Goal: Information Seeking & Learning: Learn about a topic

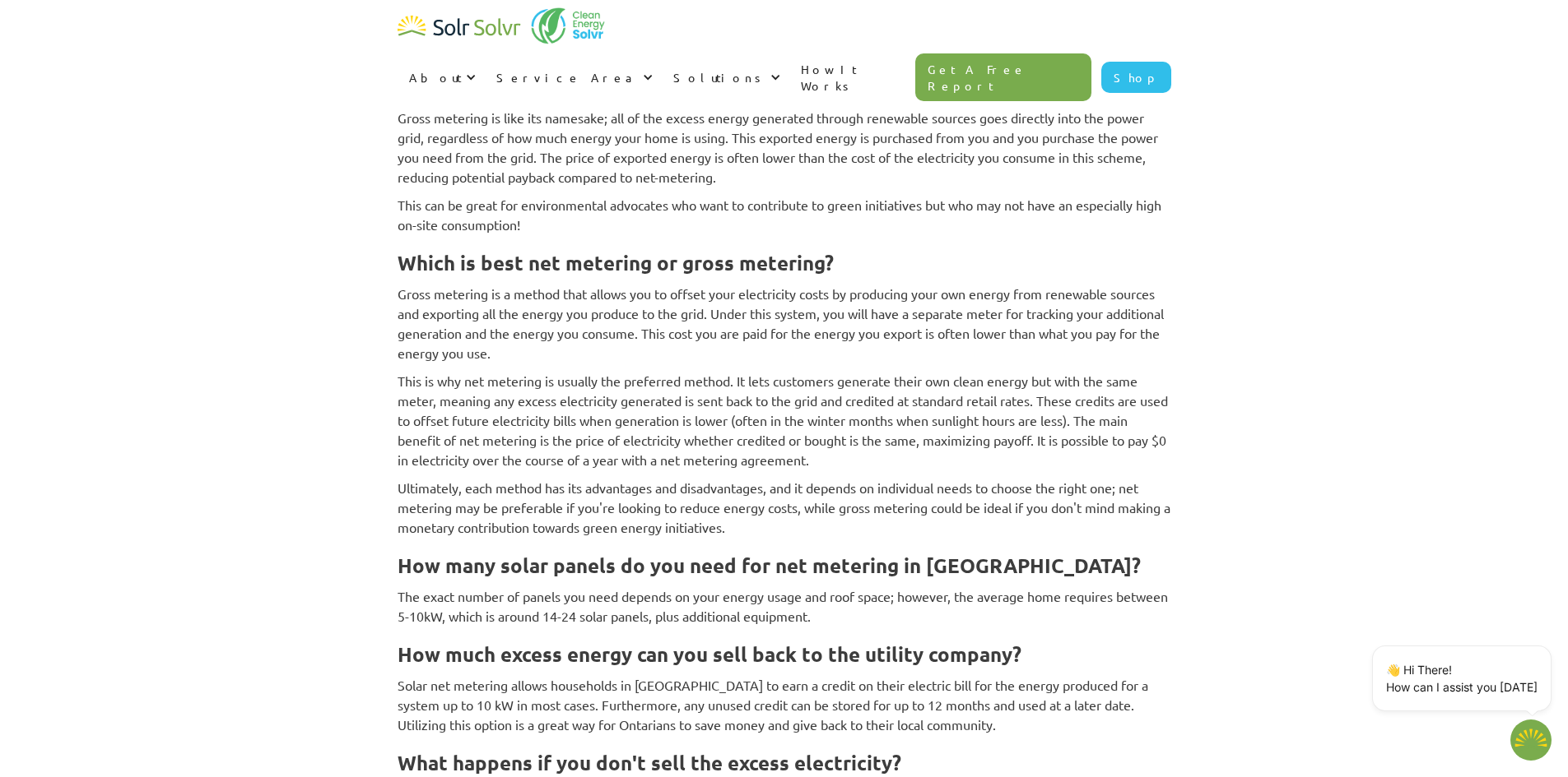
scroll to position [2763, 0]
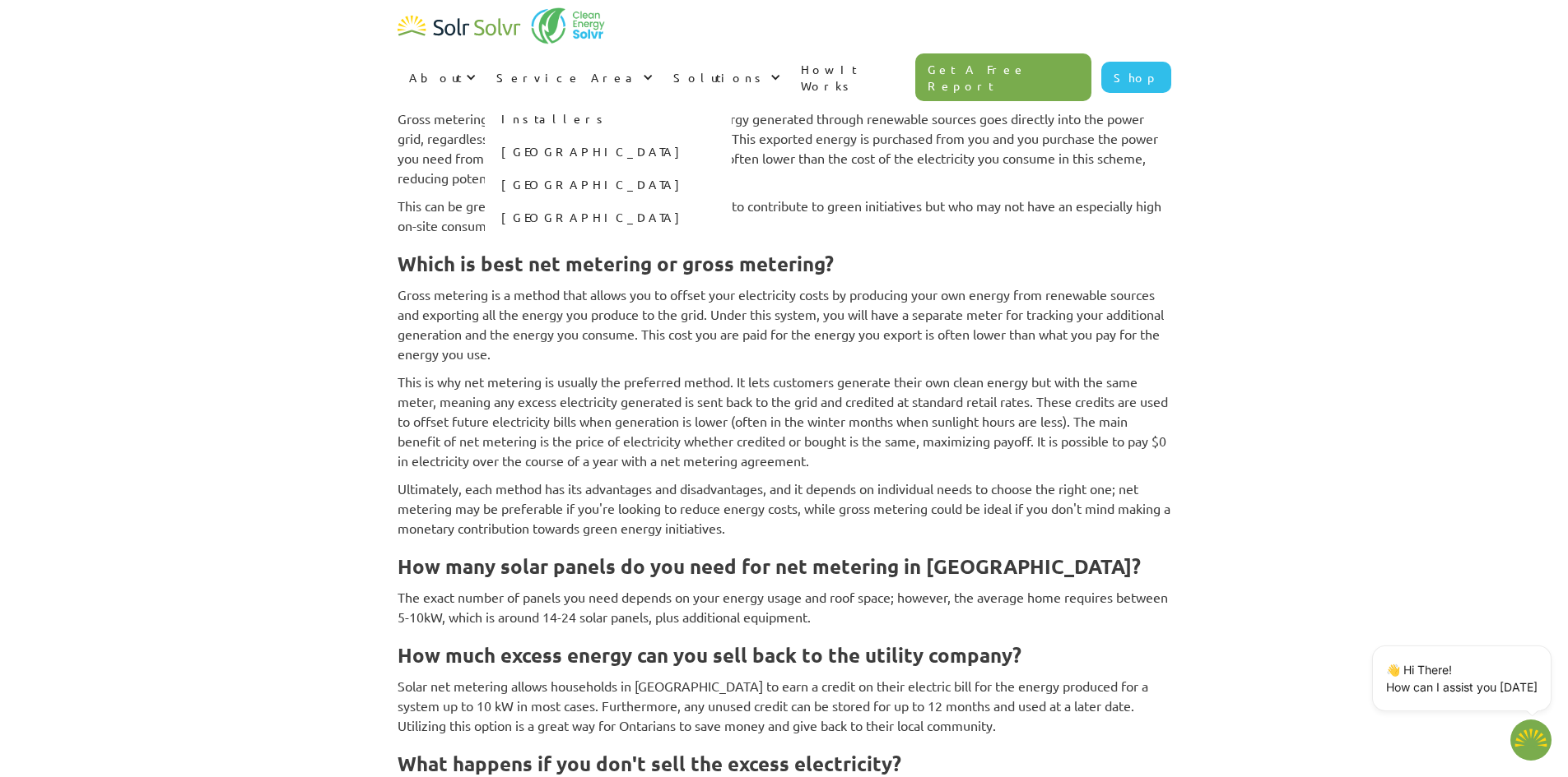
click at [732, 135] on link "[GEOGRAPHIC_DATA]" at bounding box center [608, 151] width 247 height 33
type textarea "x"
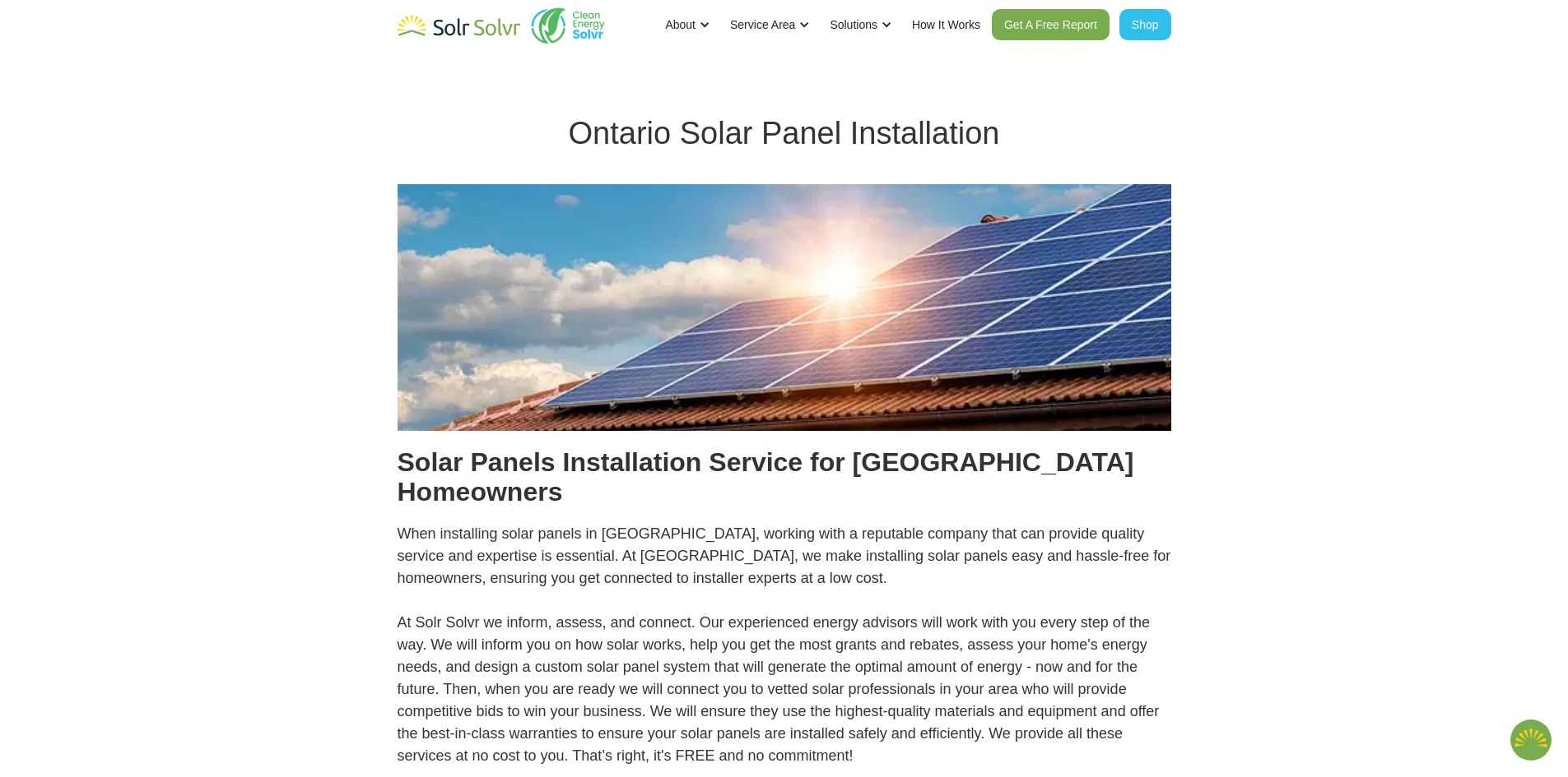
type textarea "x"
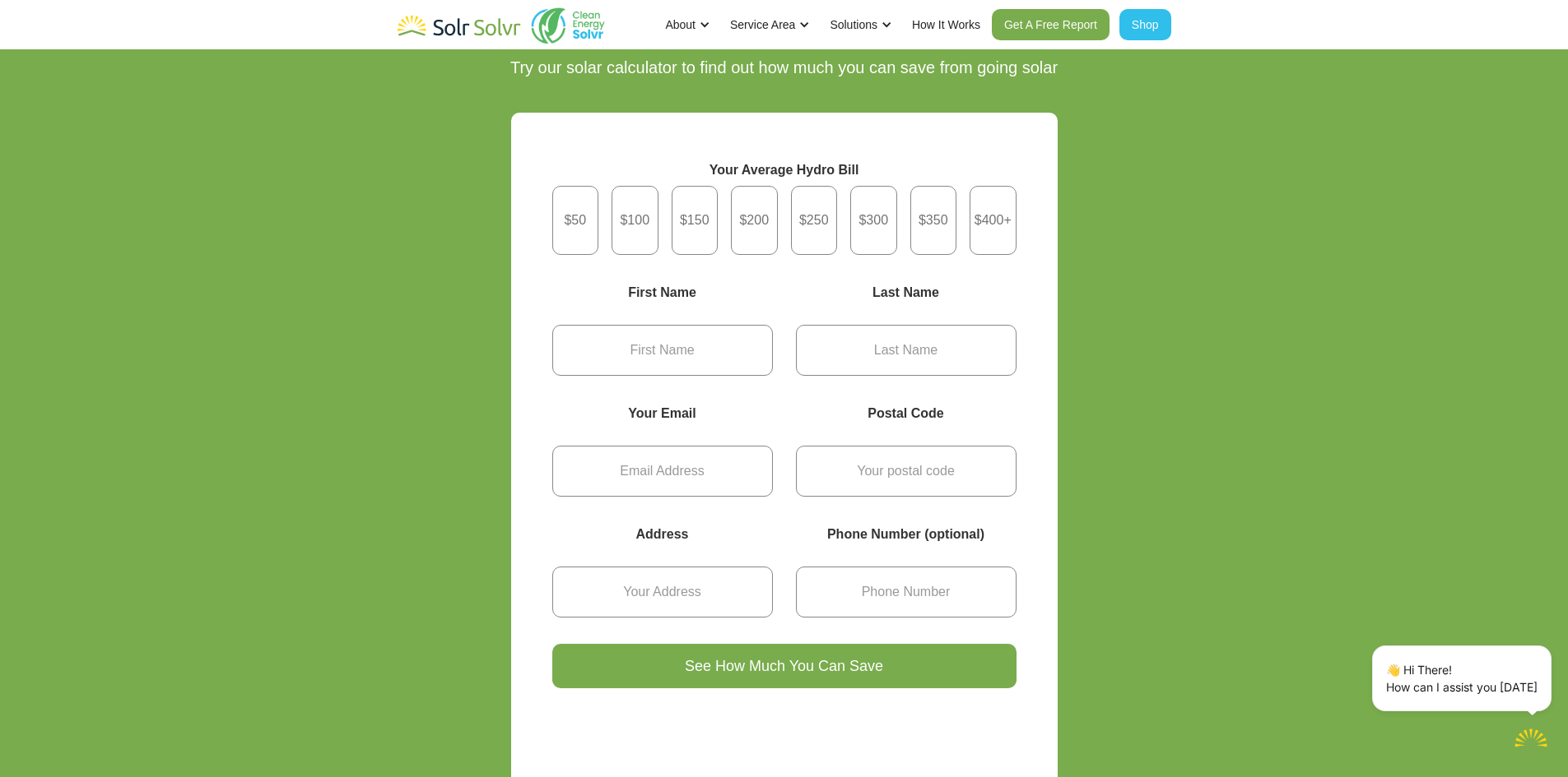
scroll to position [5759, 0]
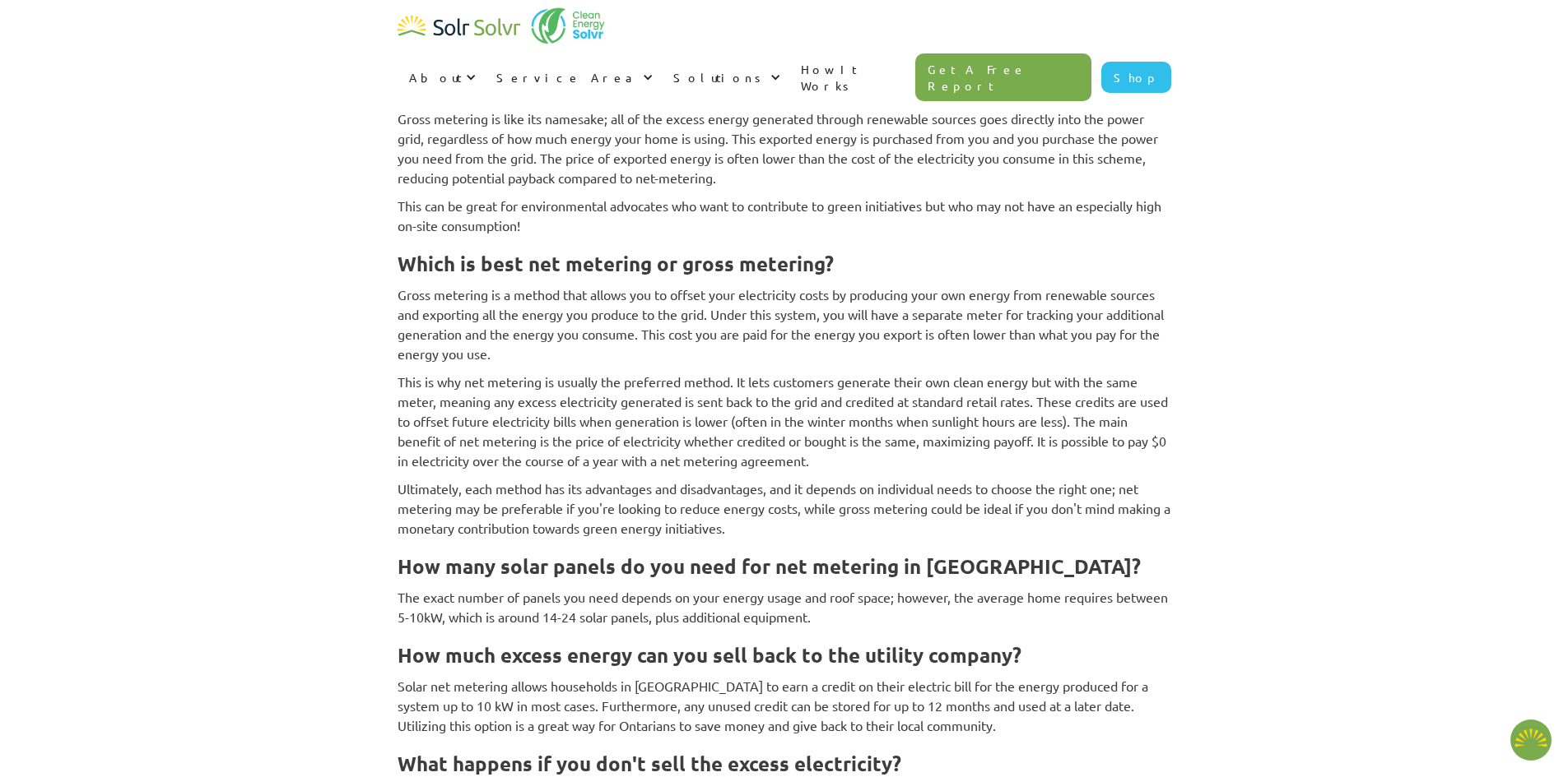
type textarea "x"
